Goal: Check status

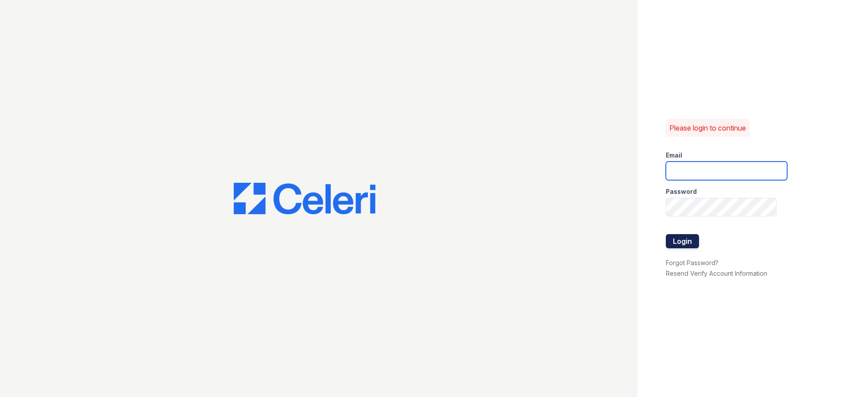
type input "[EMAIL_ADDRESS][DOMAIN_NAME]"
click at [688, 245] on button "Login" at bounding box center [682, 241] width 33 height 14
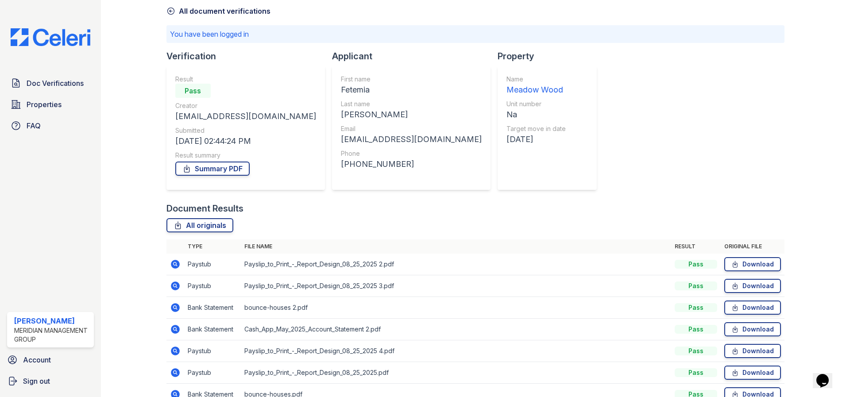
scroll to position [89, 0]
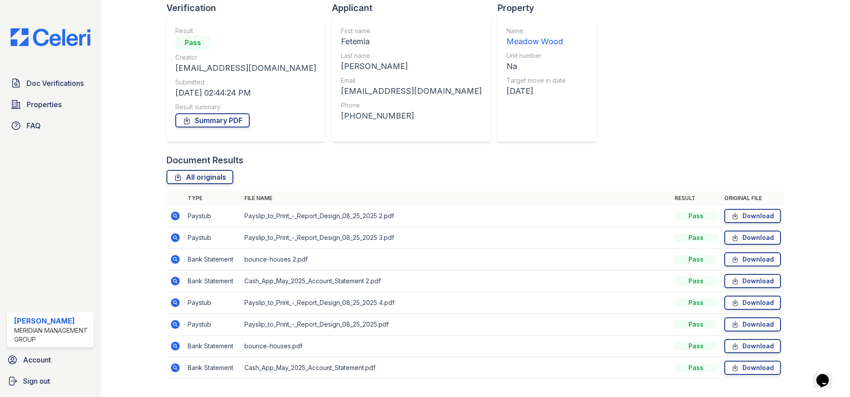
drag, startPoint x: 183, startPoint y: 225, endPoint x: 173, endPoint y: 212, distance: 16.4
click at [182, 224] on td at bounding box center [175, 216] width 18 height 22
click at [173, 212] on icon at bounding box center [175, 216] width 9 height 9
